Goal: Task Accomplishment & Management: Manage account settings

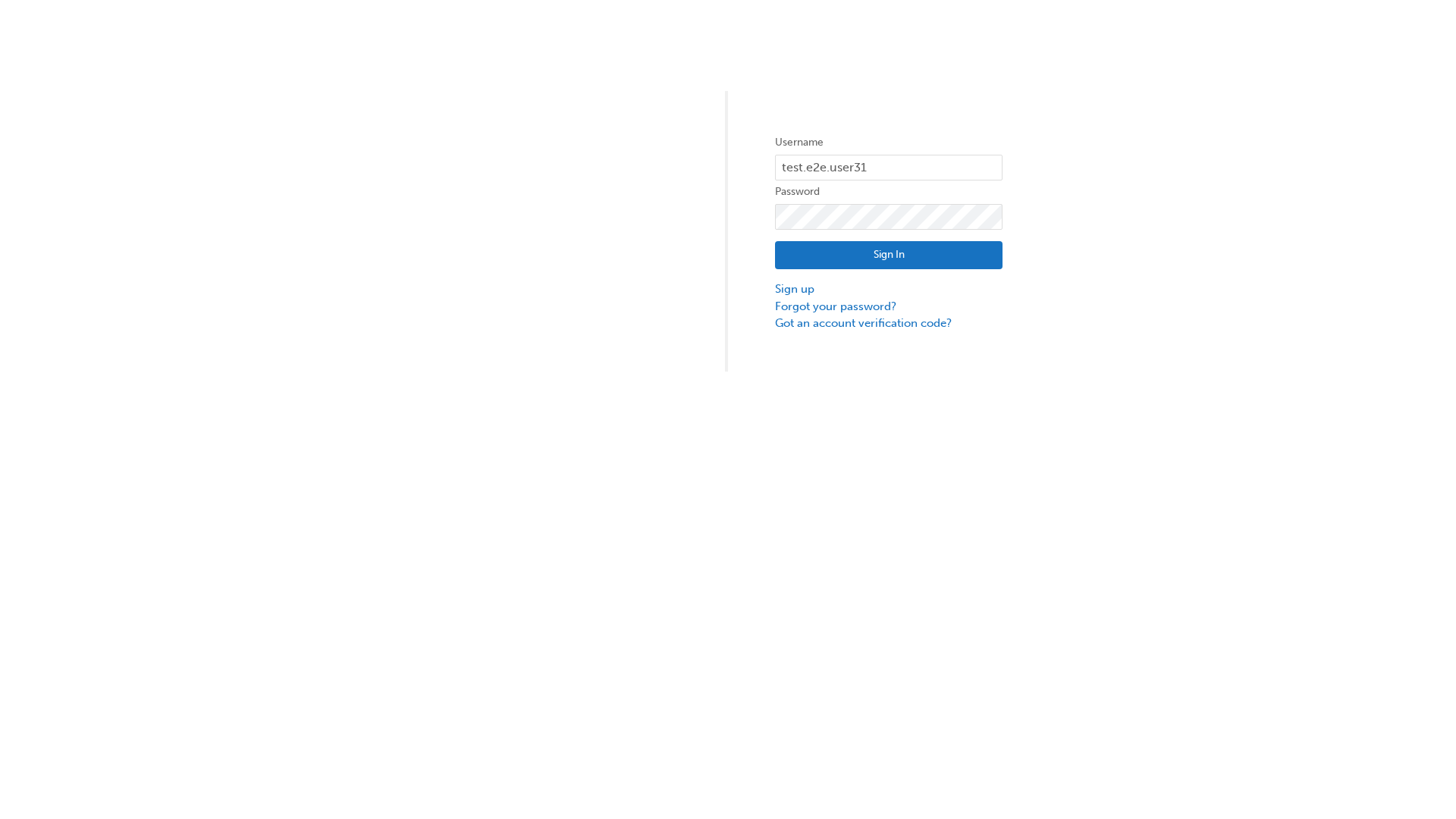
type input "test.e2e.user31"
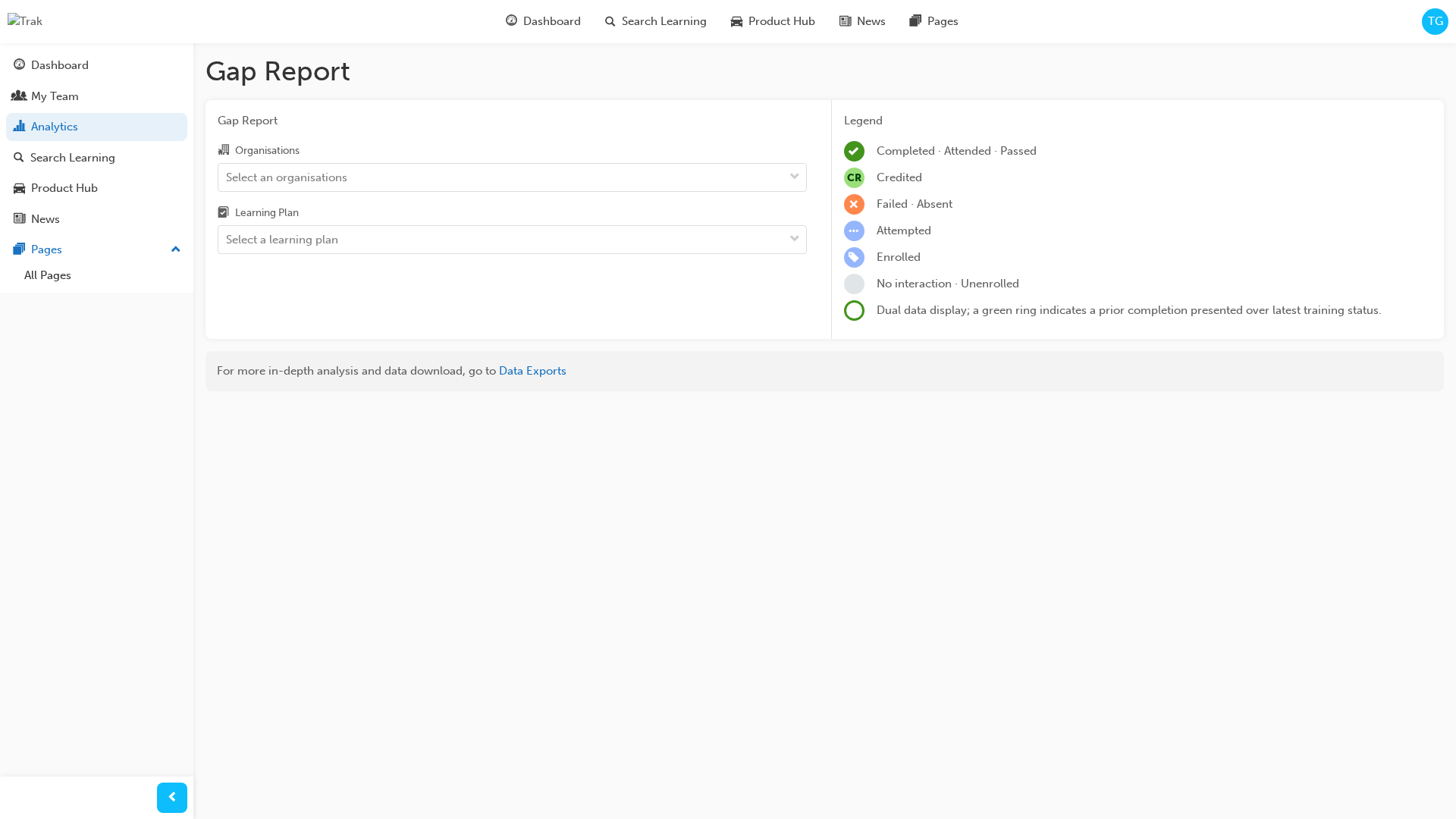
click at [228, 177] on input "Organisations Select an organisations" at bounding box center [227, 176] width 2 height 13
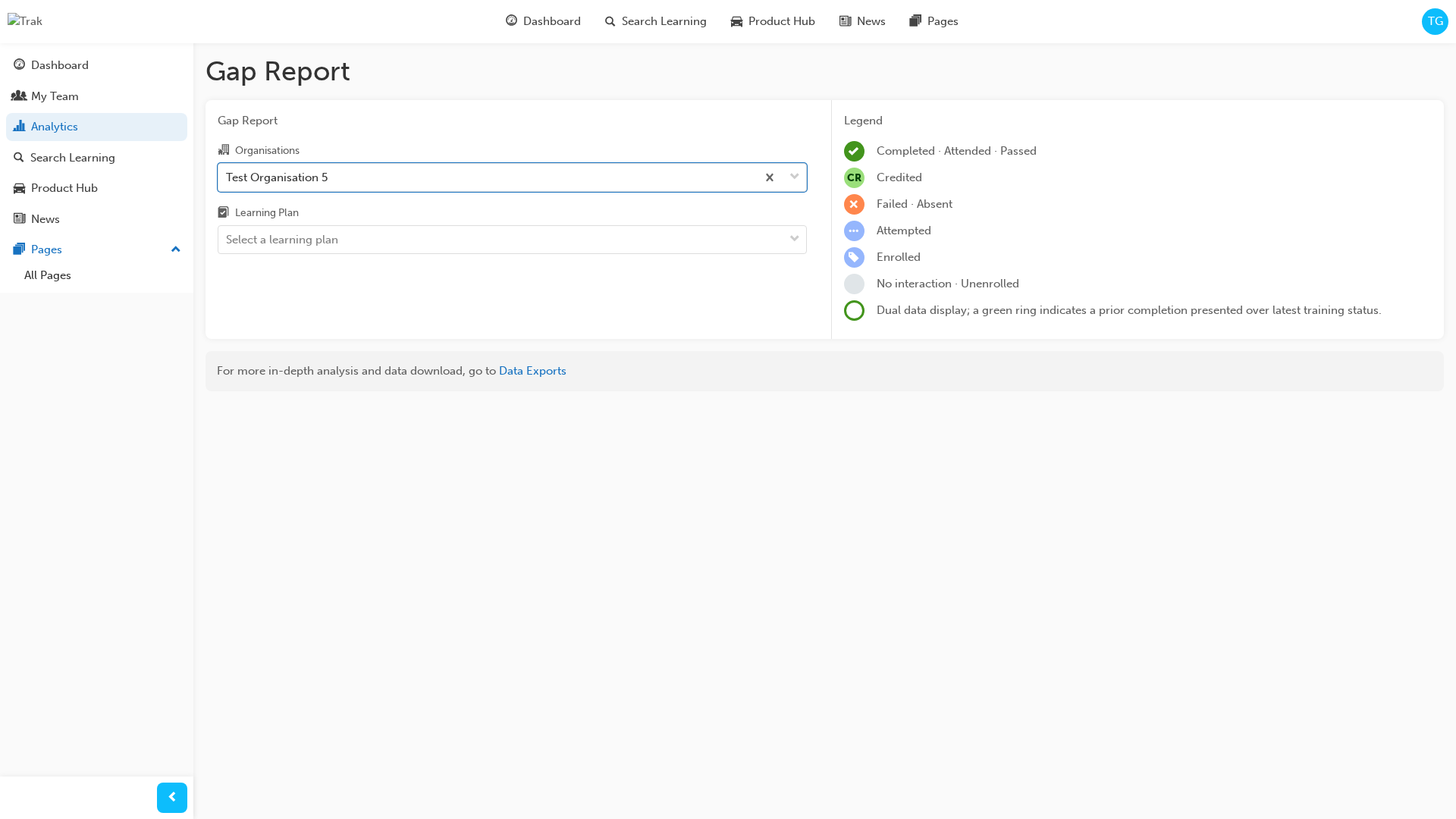
click at [228, 239] on input "Learning Plan Select a learning plan" at bounding box center [227, 239] width 2 height 13
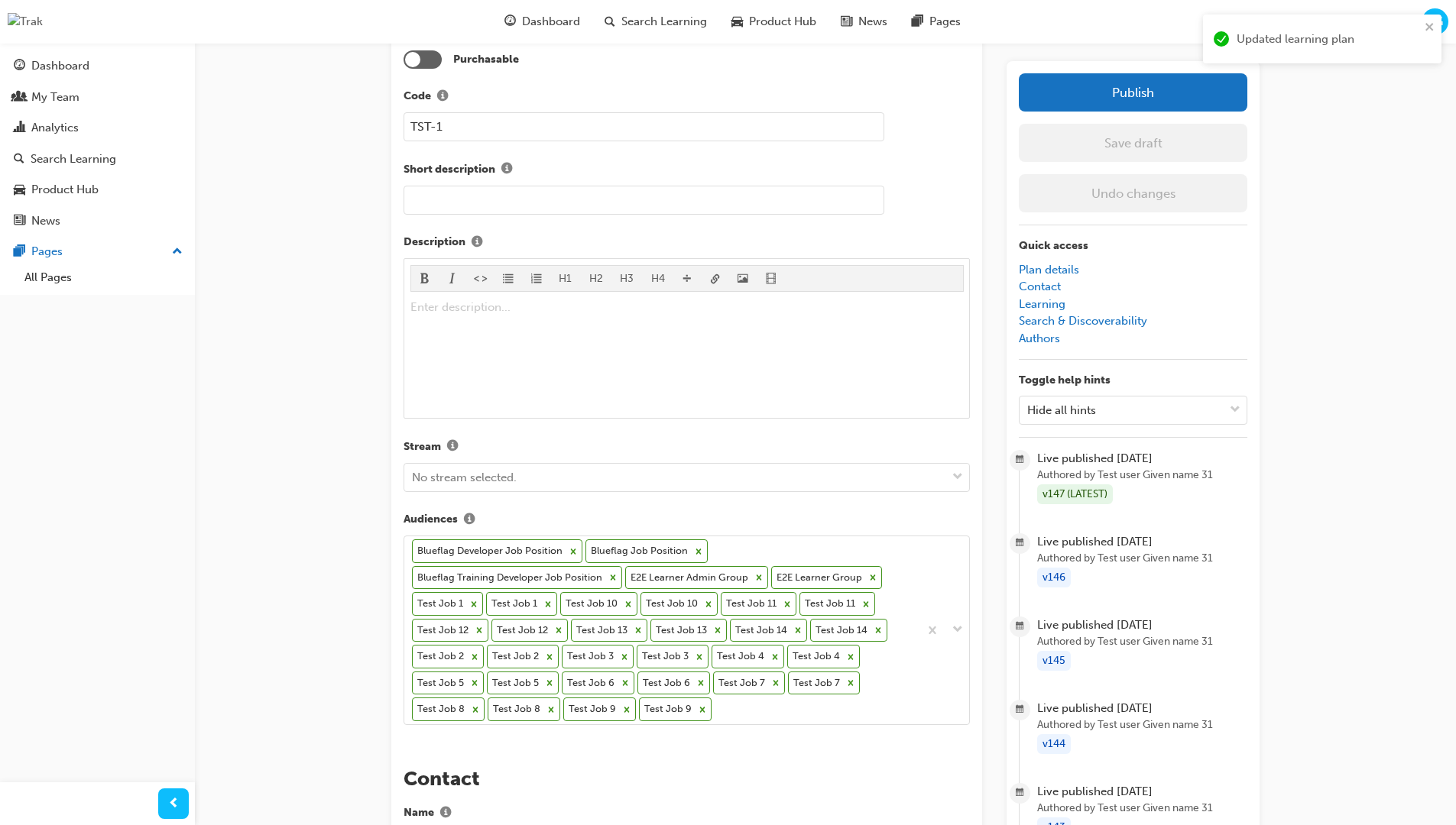
scroll to position [463, 0]
